Goal: Task Accomplishment & Management: Use online tool/utility

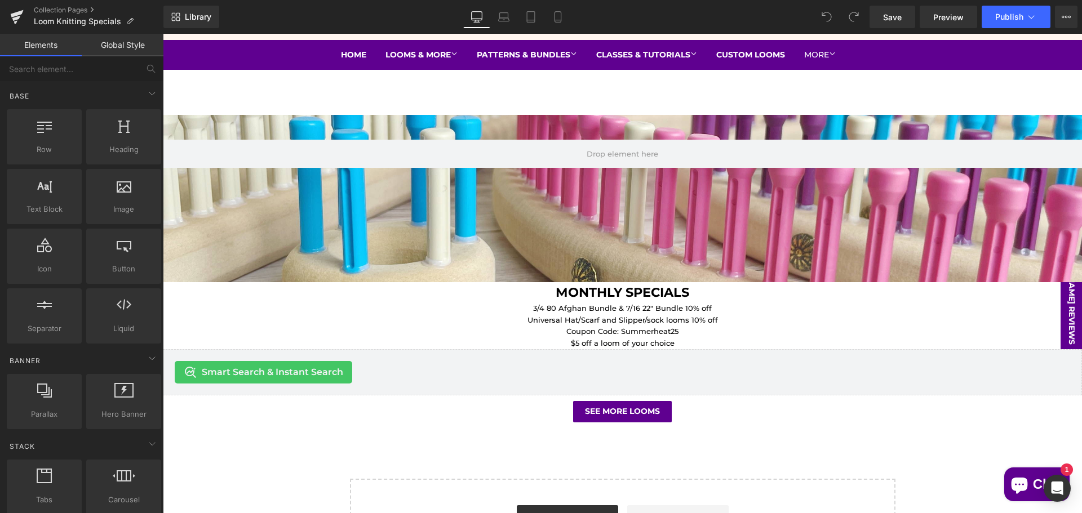
scroll to position [156, 0]
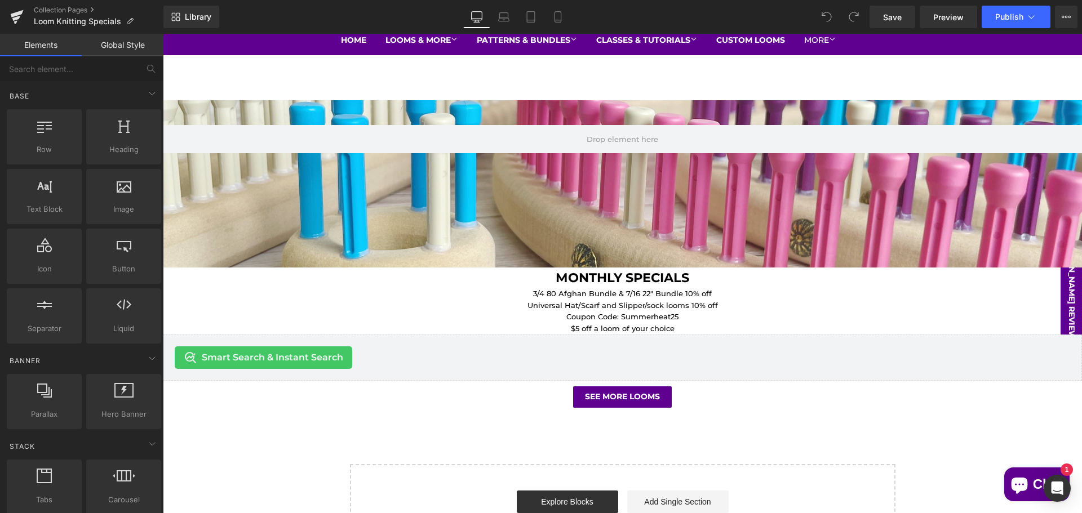
click at [163, 34] on div at bounding box center [163, 34] width 0 height 0
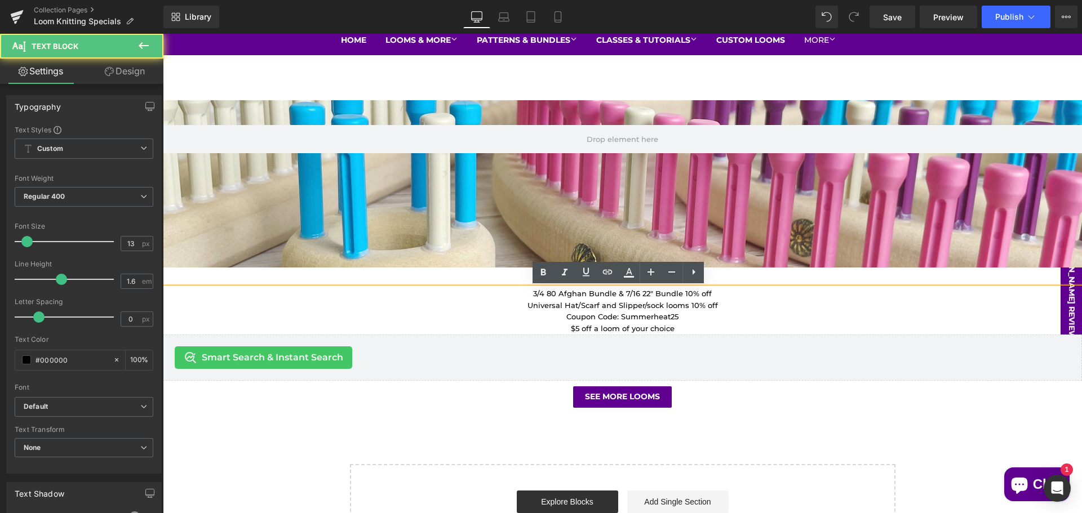
click at [644, 295] on p "3/4 80 Afghan Bundle & 7/16 22" Bundle 10% off" at bounding box center [622, 294] width 919 height 12
click at [650, 296] on p "3/4 80 Afghan Bundle & 7/16 22" Bundle 10% off" at bounding box center [622, 294] width 919 height 12
drag, startPoint x: 682, startPoint y: 317, endPoint x: 680, endPoint y: 310, distance: 7.1
click at [681, 316] on p "Coupon Code: Summerheat25" at bounding box center [622, 317] width 919 height 12
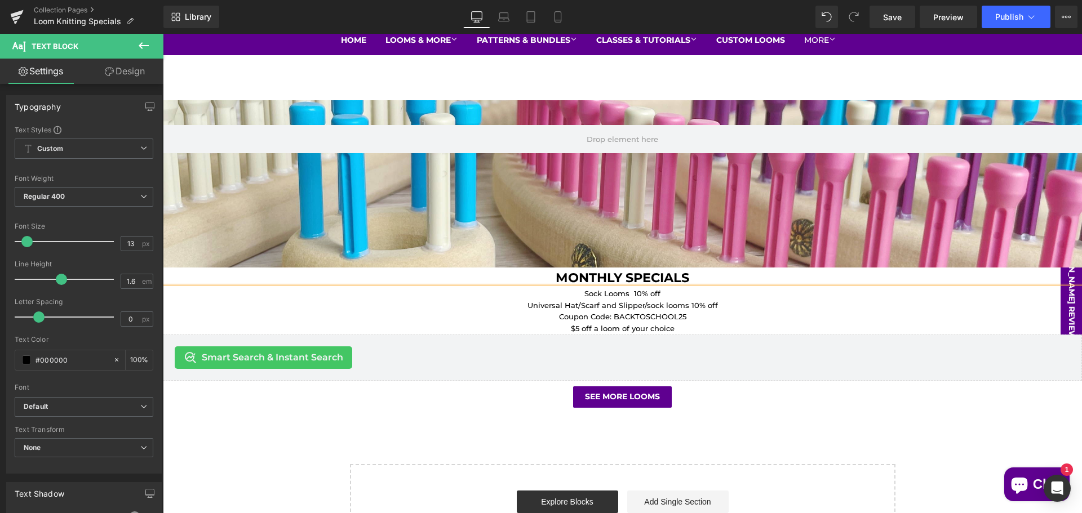
click at [702, 333] on p "$5 off a loom of your choice" at bounding box center [622, 329] width 919 height 12
click at [718, 301] on p "Universal Hat/Scarf and Slipper/sock looms 10% off" at bounding box center [622, 306] width 919 height 12
click at [1003, 16] on span "Publish" at bounding box center [1009, 16] width 28 height 9
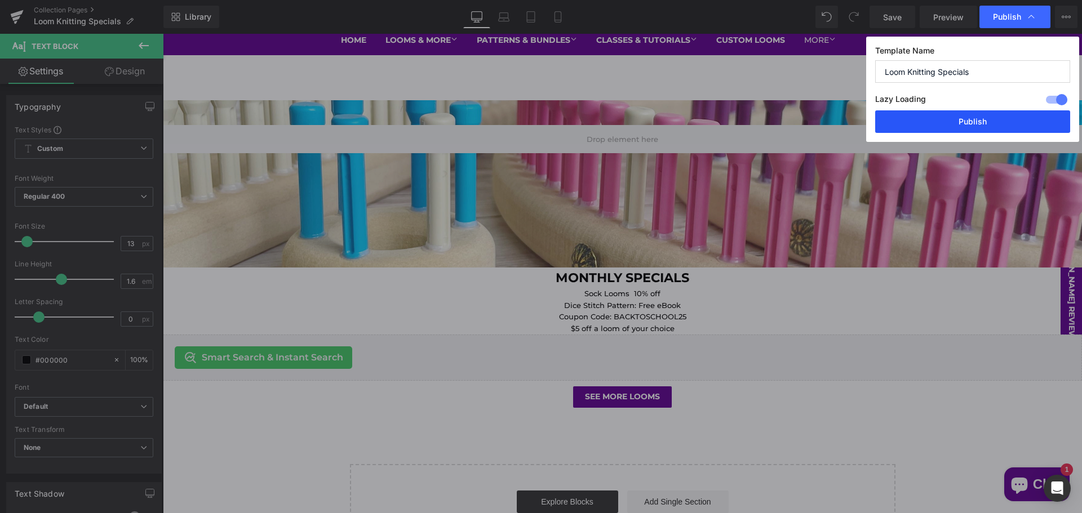
click at [990, 130] on button "Publish" at bounding box center [972, 121] width 195 height 23
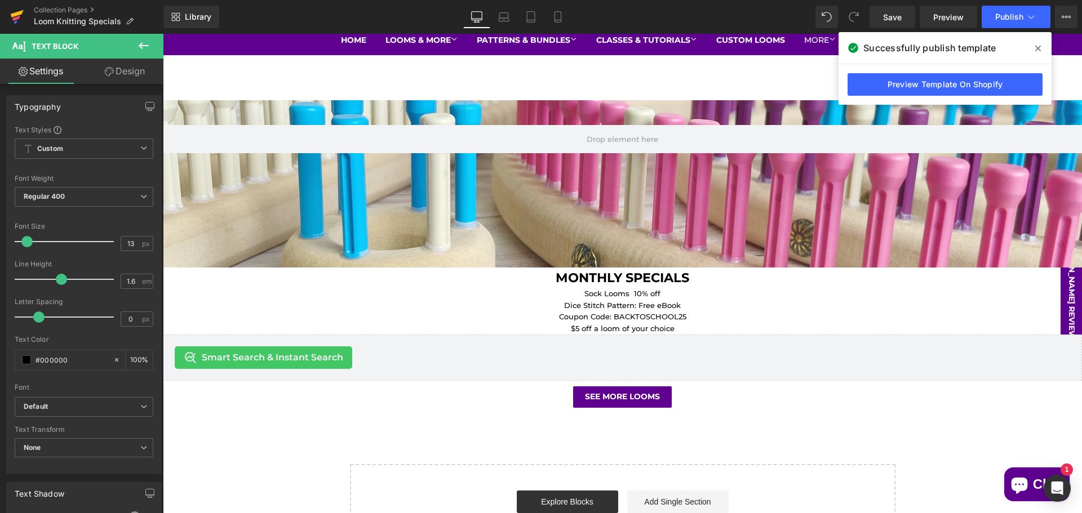
click at [25, 16] on link at bounding box center [17, 17] width 34 height 34
